Goal: Browse casually

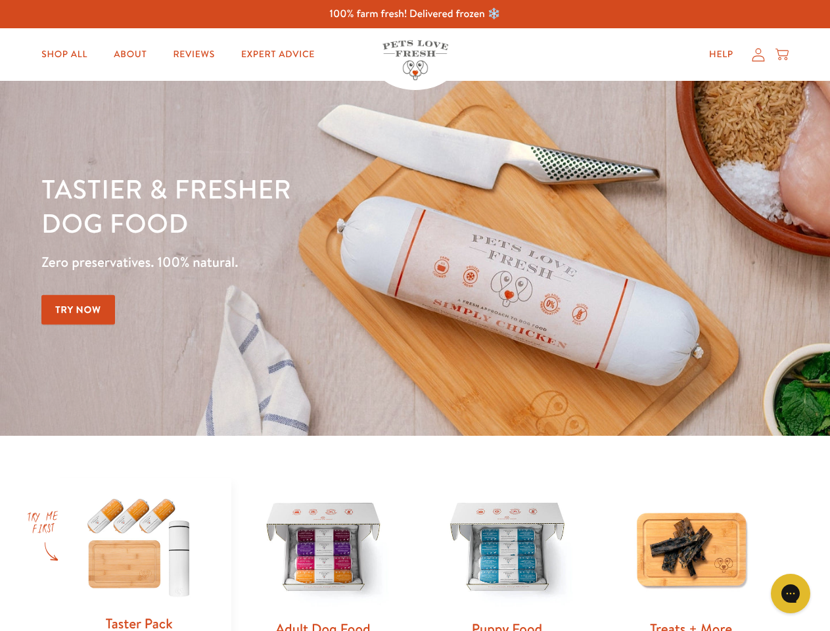
click at [415, 315] on div "Tastier & fresher dog food Zero preservatives. 100% natural. Try Now" at bounding box center [290, 257] width 498 height 173
click at [790, 593] on icon "Gorgias live chat" at bounding box center [790, 593] width 12 height 12
